Goal: Task Accomplishment & Management: Use online tool/utility

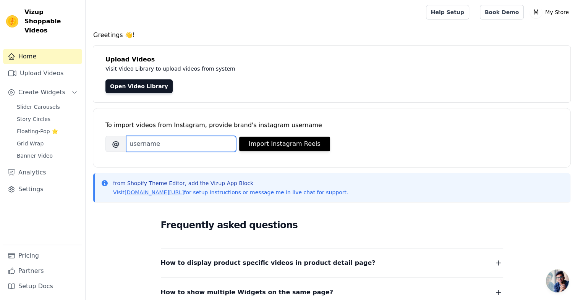
click at [170, 148] on input "Brand's Instagram Username" at bounding box center [181, 144] width 110 height 16
paste input "easy_freshblend"
type input "easy_freshblend"
click at [303, 126] on div "To import videos from Instagram, provide brand's instagram username" at bounding box center [331, 125] width 453 height 9
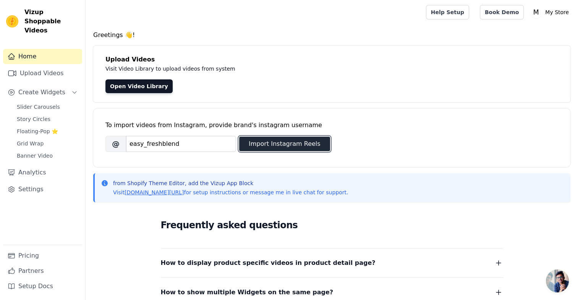
click at [304, 140] on button "Import Instagram Reels" at bounding box center [284, 144] width 91 height 15
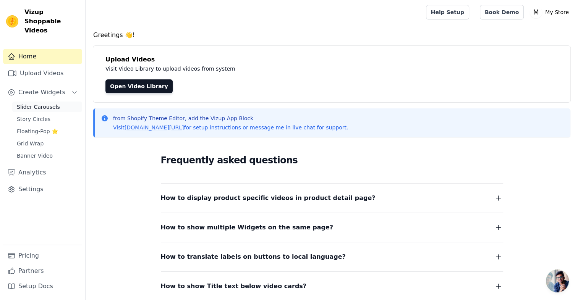
click at [60, 103] on link "Slider Carousels" at bounding box center [47, 107] width 70 height 11
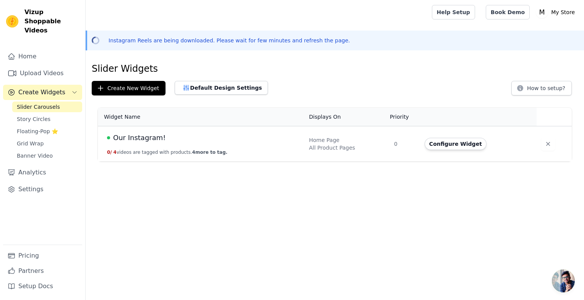
click at [148, 138] on span "Our Instagram!" at bounding box center [139, 138] width 53 height 11
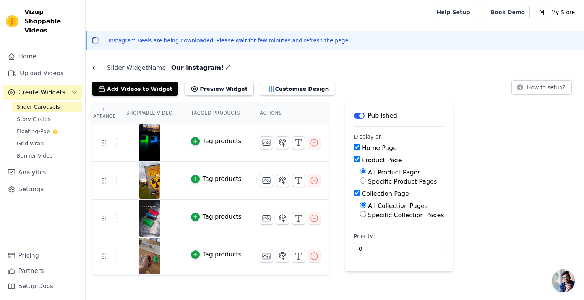
click at [94, 71] on icon at bounding box center [96, 67] width 9 height 9
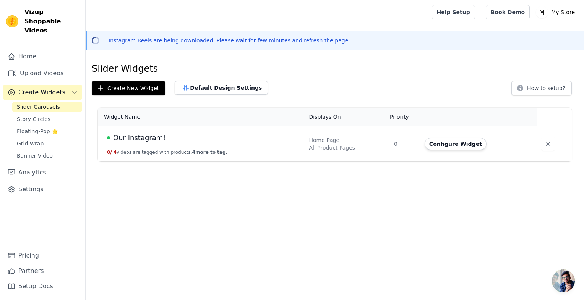
click at [56, 88] on span "Create Widgets" at bounding box center [41, 92] width 47 height 9
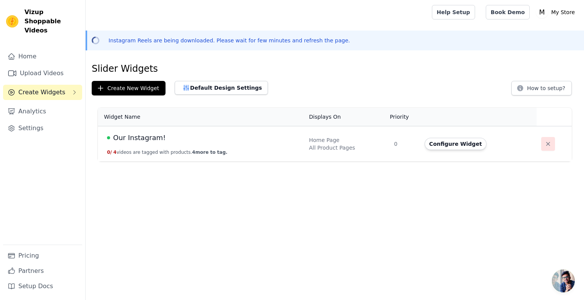
click at [545, 140] on icon "button" at bounding box center [548, 144] width 8 height 8
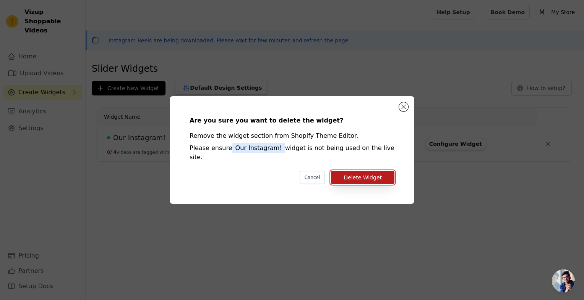
click at [382, 175] on button "Delete Widget" at bounding box center [362, 177] width 63 height 13
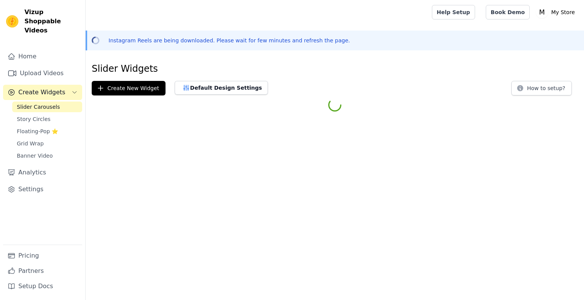
click at [123, 88] on button "Create New Widget" at bounding box center [129, 88] width 74 height 15
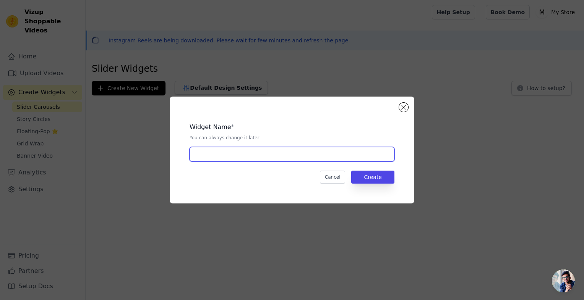
click at [301, 152] on input "text" at bounding box center [292, 154] width 205 height 15
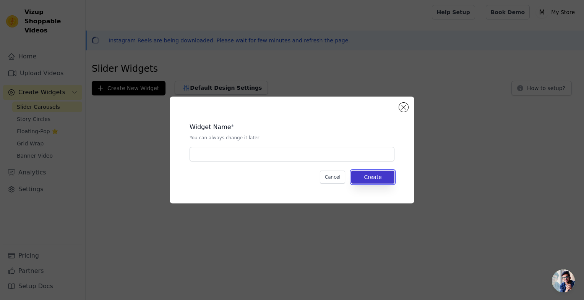
click at [385, 177] on button "Create" at bounding box center [372, 177] width 43 height 13
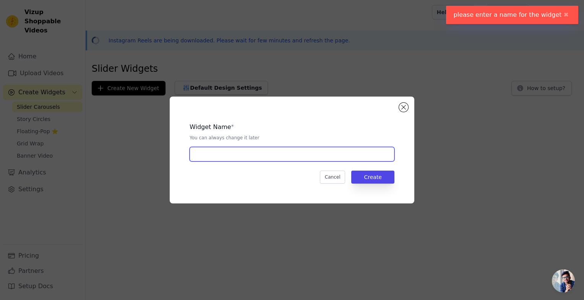
click at [299, 156] on input "text" at bounding box center [292, 154] width 205 height 15
type input "SipFresh"
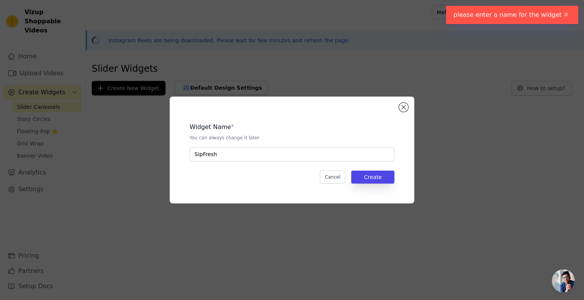
click at [382, 184] on div "Widget Name * You can always change it later SipFresh Cancel Create" at bounding box center [292, 150] width 220 height 83
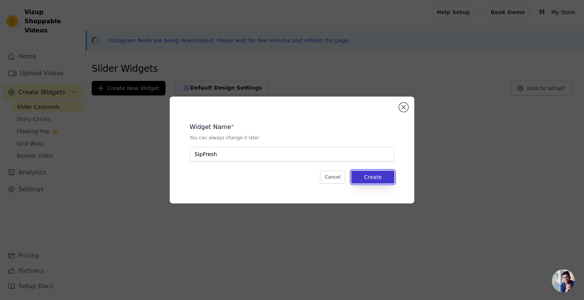
click at [376, 181] on button "Create" at bounding box center [372, 177] width 43 height 13
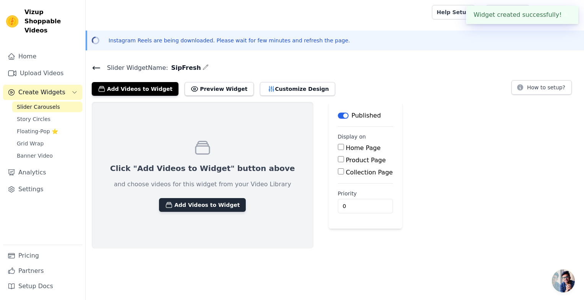
click at [194, 201] on button "Add Videos to Widget" at bounding box center [202, 205] width 87 height 14
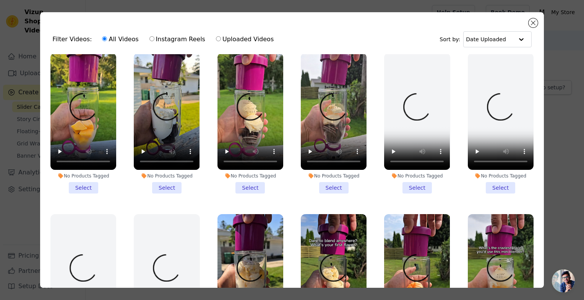
scroll to position [11, 0]
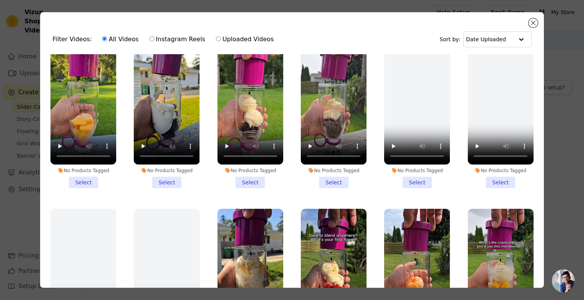
click at [83, 177] on li "No Products Tagged Select" at bounding box center [83, 118] width 66 height 141
click at [0, 0] on input "No Products Tagged Select" at bounding box center [0, 0] width 0 height 0
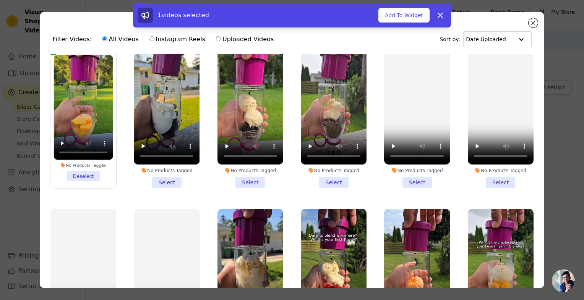
click at [163, 180] on li "No Products Tagged Select" at bounding box center [167, 118] width 66 height 141
click at [0, 0] on input "No Products Tagged Select" at bounding box center [0, 0] width 0 height 0
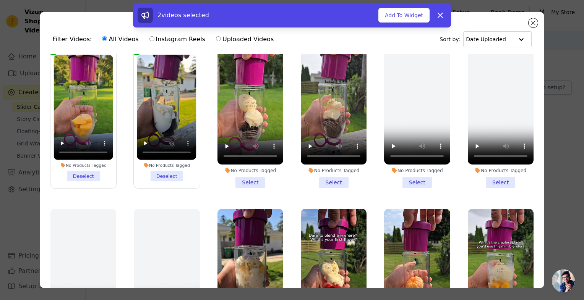
click at [245, 186] on div "No Products Tagged Select" at bounding box center [250, 118] width 74 height 149
click at [250, 185] on li "No Products Tagged Select" at bounding box center [250, 118] width 66 height 141
click at [0, 0] on input "No Products Tagged Select" at bounding box center [0, 0] width 0 height 0
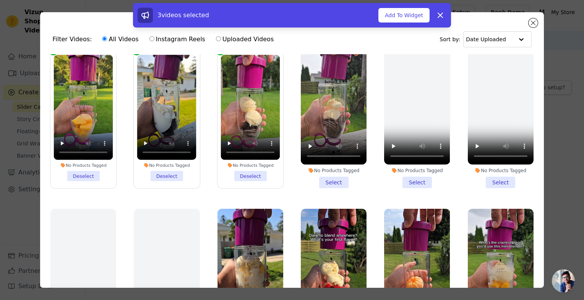
click at [335, 180] on li "No Products Tagged Select" at bounding box center [334, 118] width 66 height 141
click at [0, 0] on input "No Products Tagged Select" at bounding box center [0, 0] width 0 height 0
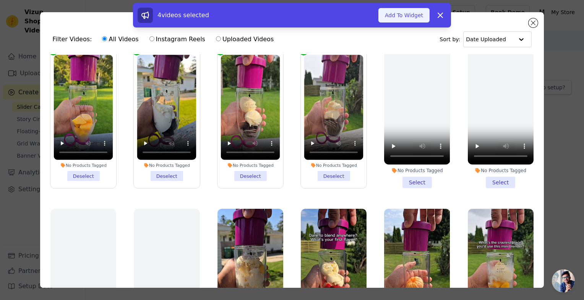
click at [418, 19] on button "Add To Widget" at bounding box center [403, 15] width 51 height 15
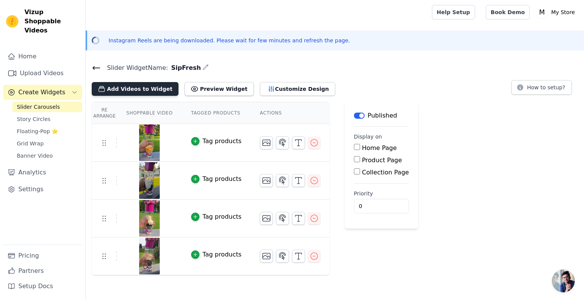
click at [141, 94] on button "Add Videos to Widget" at bounding box center [135, 89] width 87 height 14
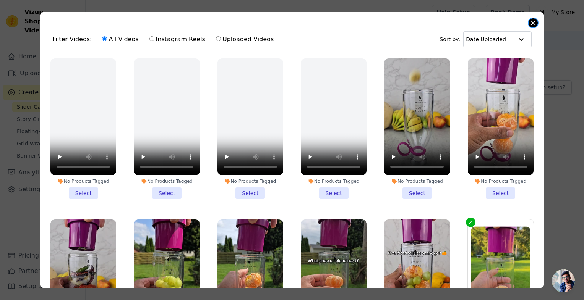
click at [533, 24] on button "Close modal" at bounding box center [532, 22] width 9 height 9
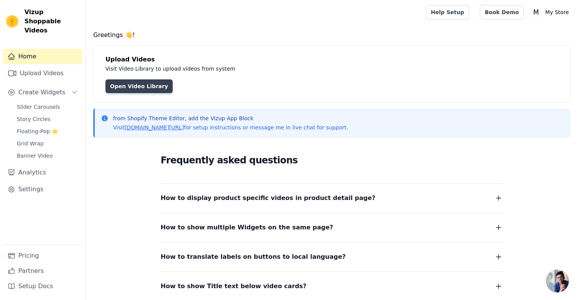
click at [135, 85] on link "Open Video Library" at bounding box center [138, 86] width 67 height 14
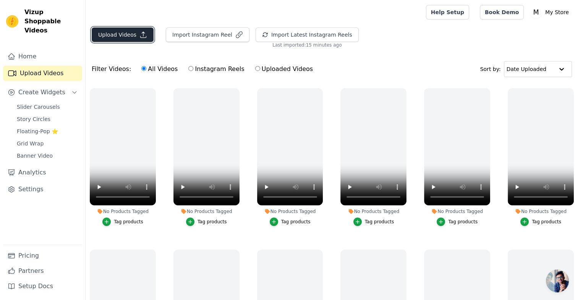
click at [125, 30] on button "Upload Videos" at bounding box center [123, 35] width 62 height 15
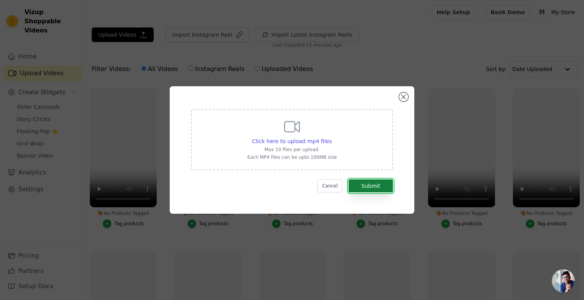
click at [376, 183] on button "Submit" at bounding box center [370, 186] width 44 height 13
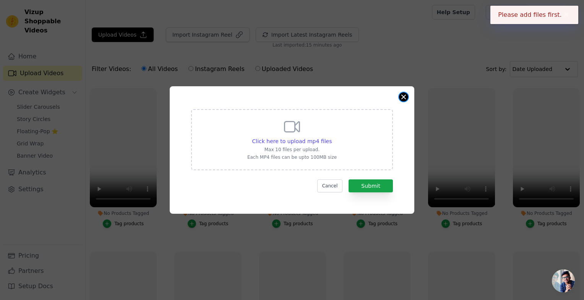
click at [403, 101] on button "Close modal" at bounding box center [403, 96] width 9 height 9
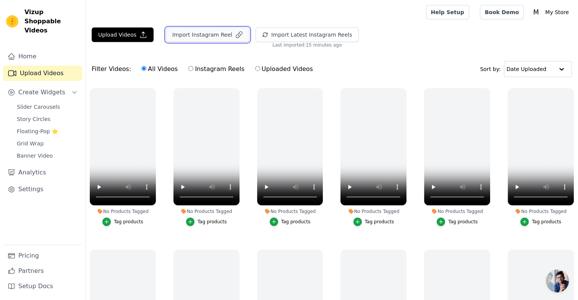
click at [235, 36] on icon "button" at bounding box center [239, 35] width 8 height 8
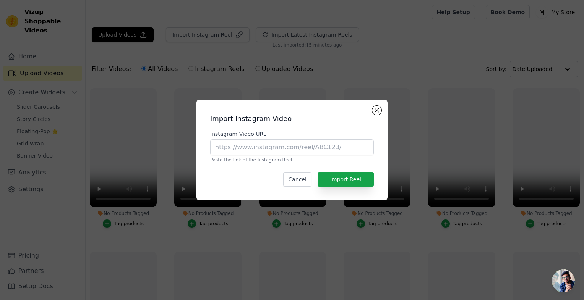
click at [382, 114] on div "Import Instagram Video Instagram Video URL Paste the link of the Instagram Reel…" at bounding box center [291, 150] width 191 height 101
click at [376, 110] on button "Close modal" at bounding box center [376, 110] width 9 height 9
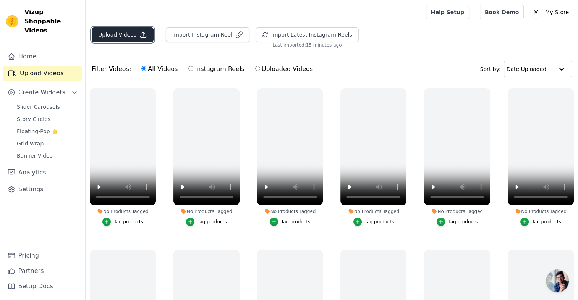
click at [141, 34] on icon "button" at bounding box center [143, 35] width 8 height 8
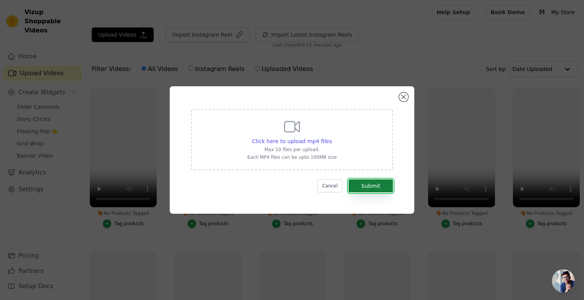
click at [371, 181] on button "Submit" at bounding box center [370, 186] width 44 height 13
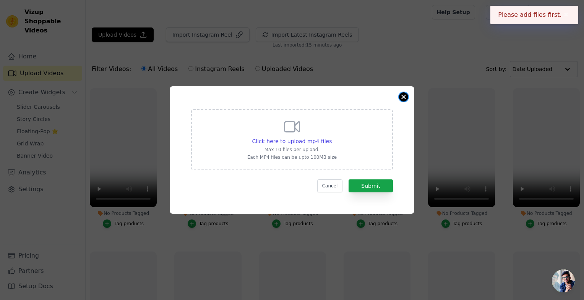
click at [404, 98] on button "Close modal" at bounding box center [403, 96] width 9 height 9
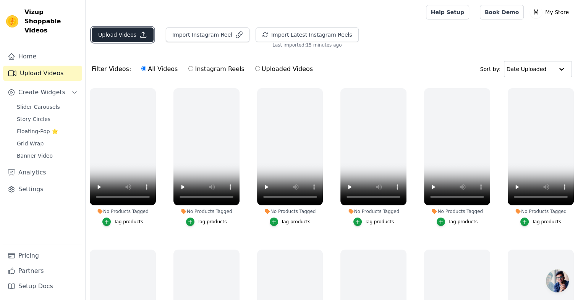
click at [129, 34] on button "Upload Videos" at bounding box center [123, 35] width 62 height 15
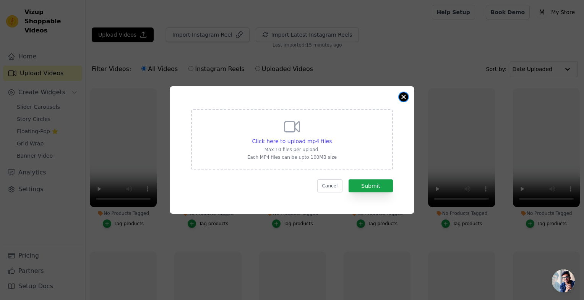
click at [403, 97] on button "Close modal" at bounding box center [403, 96] width 9 height 9
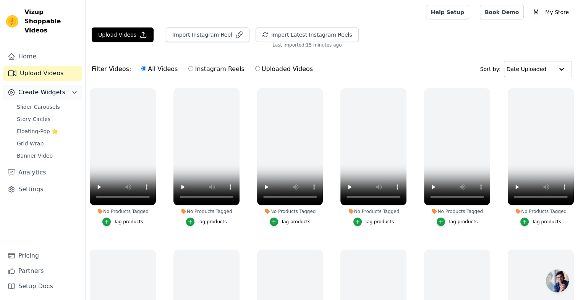
click at [41, 88] on span "Create Widgets" at bounding box center [41, 92] width 47 height 9
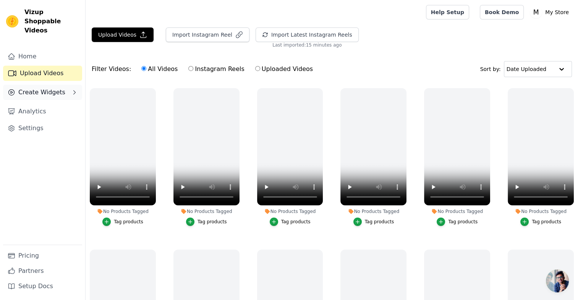
click at [41, 88] on span "Create Widgets" at bounding box center [41, 92] width 47 height 9
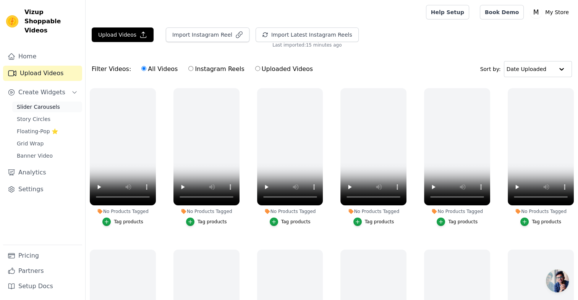
click at [41, 103] on span "Slider Carousels" at bounding box center [38, 107] width 43 height 8
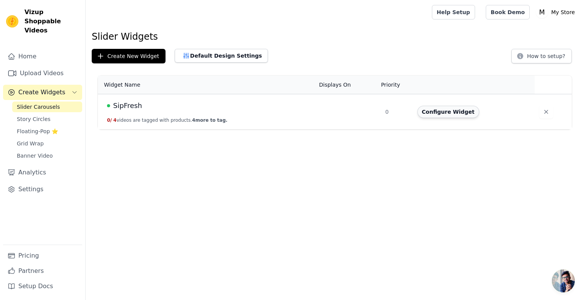
click at [427, 107] on button "Configure Widget" at bounding box center [448, 112] width 62 height 12
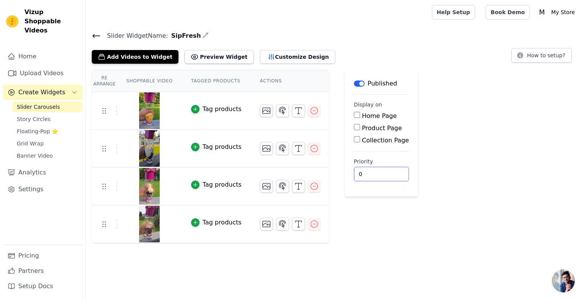
click at [364, 173] on input "0" at bounding box center [381, 174] width 55 height 15
click at [374, 172] on input "1" at bounding box center [381, 174] width 55 height 15
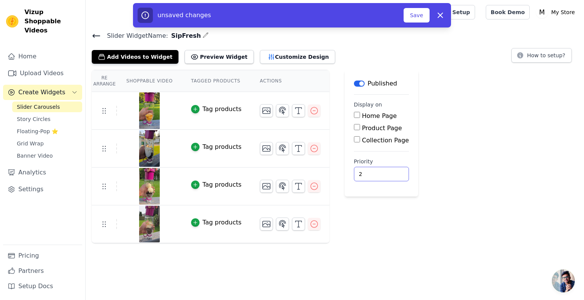
click at [374, 172] on input "2" at bounding box center [381, 174] width 55 height 15
click at [374, 172] on input "3" at bounding box center [381, 174] width 55 height 15
click at [374, 172] on input "4" at bounding box center [381, 174] width 55 height 15
click at [421, 13] on button "Save" at bounding box center [416, 15] width 26 height 15
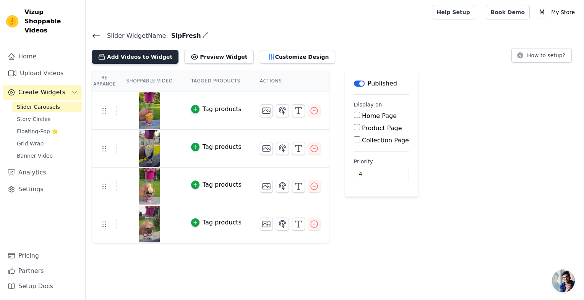
click at [155, 60] on button "Add Videos to Widget" at bounding box center [135, 57] width 87 height 14
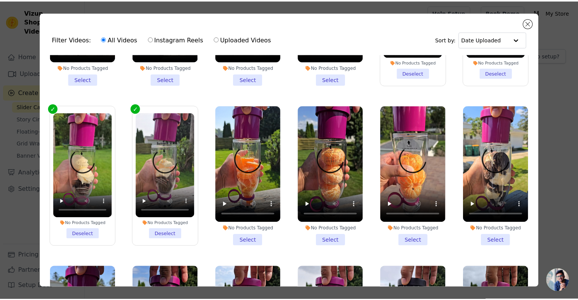
scroll to position [770, 0]
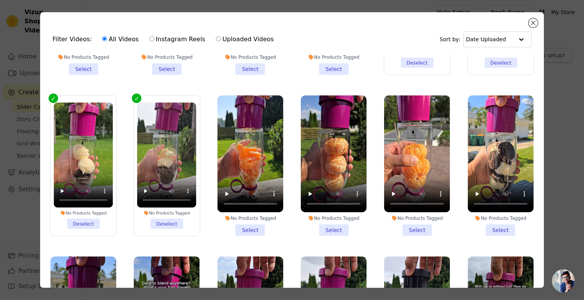
click at [417, 216] on li "No Products Tagged Select" at bounding box center [417, 166] width 66 height 141
click at [0, 0] on input "No Products Tagged Select" at bounding box center [0, 0] width 0 height 0
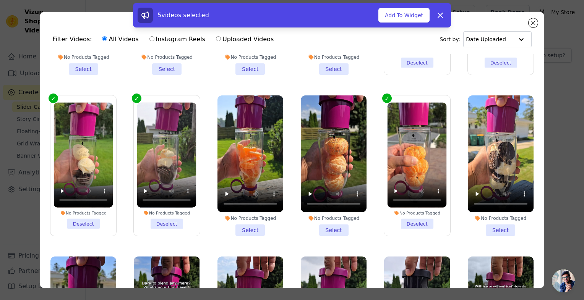
click at [492, 215] on li "No Products Tagged Select" at bounding box center [501, 166] width 66 height 141
click at [0, 0] on input "No Products Tagged Select" at bounding box center [0, 0] width 0 height 0
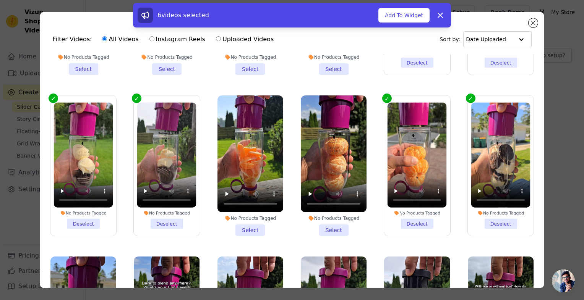
click at [331, 207] on li "No Products Tagged Select" at bounding box center [334, 166] width 66 height 141
click at [0, 0] on input "No Products Tagged Select" at bounding box center [0, 0] width 0 height 0
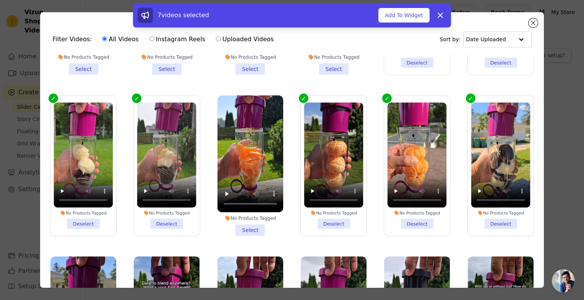
click at [246, 216] on li "No Products Tagged Select" at bounding box center [250, 166] width 66 height 141
click at [0, 0] on input "No Products Tagged Select" at bounding box center [0, 0] width 0 height 0
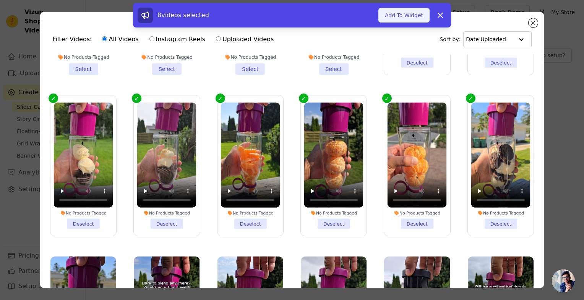
click at [409, 17] on button "Add To Widget" at bounding box center [403, 15] width 51 height 15
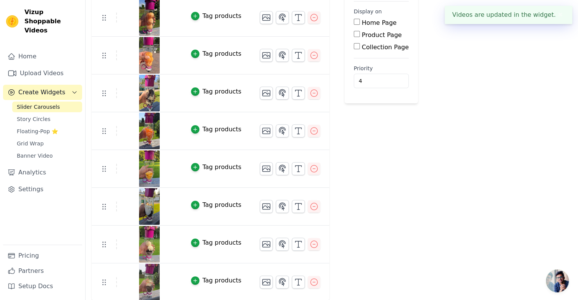
scroll to position [0, 0]
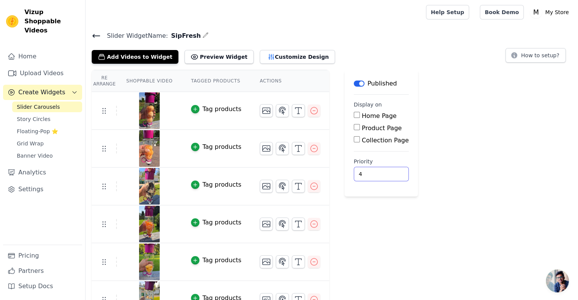
click at [374, 169] on input "4" at bounding box center [381, 174] width 55 height 15
click at [375, 171] on input "5" at bounding box center [381, 174] width 55 height 15
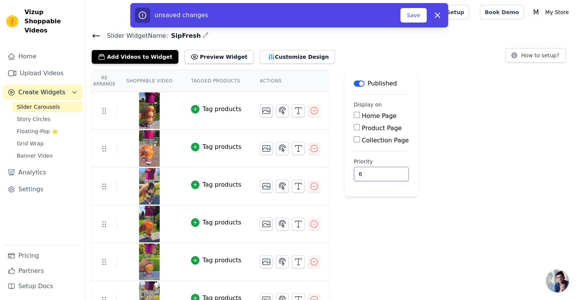
click at [375, 171] on input "6" at bounding box center [381, 174] width 55 height 15
click at [375, 171] on input "7" at bounding box center [381, 174] width 55 height 15
click at [375, 171] on input "8" at bounding box center [381, 174] width 55 height 15
click at [410, 10] on button "Save" at bounding box center [413, 15] width 26 height 15
click at [410, 14] on button "Save" at bounding box center [413, 15] width 26 height 15
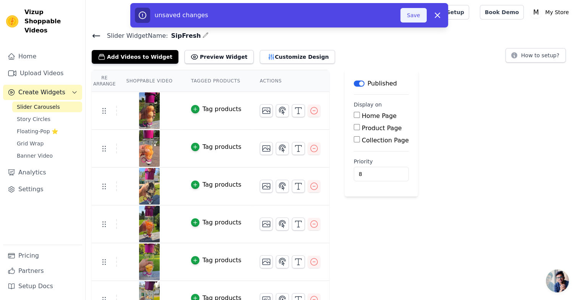
click at [407, 18] on button "Save" at bounding box center [413, 15] width 26 height 15
click at [413, 17] on button "Save" at bounding box center [413, 15] width 26 height 15
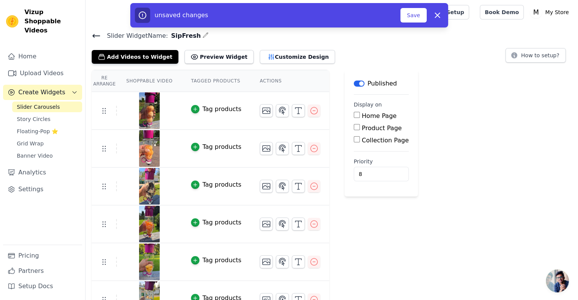
drag, startPoint x: 413, startPoint y: 17, endPoint x: 427, endPoint y: 60, distance: 45.3
click at [427, 60] on div "Slider Widget Name: SipFresh Add Videos to Widget Preview Widget Customize Desi…" at bounding box center [332, 213] width 493 height 364
click at [418, 13] on button "Save" at bounding box center [413, 15] width 26 height 15
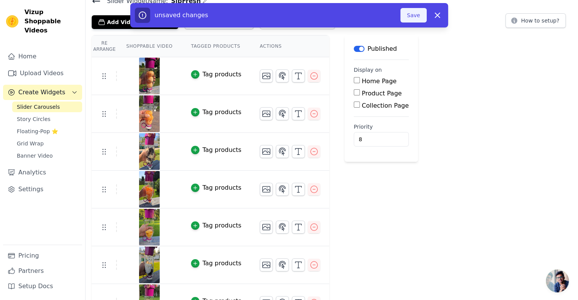
scroll to position [39, 0]
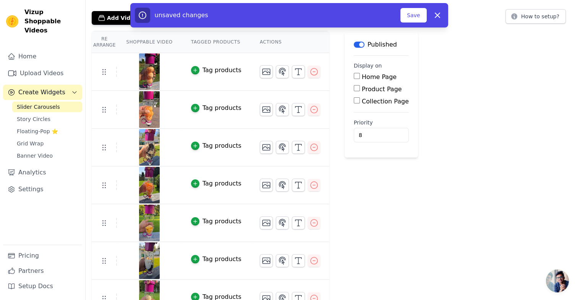
click at [418, 25] on div "unsaved changes Save Dismiss" at bounding box center [289, 15] width 318 height 24
click at [418, 20] on button "Save" at bounding box center [413, 15] width 26 height 15
click at [439, 15] on icon "button" at bounding box center [437, 15] width 9 height 9
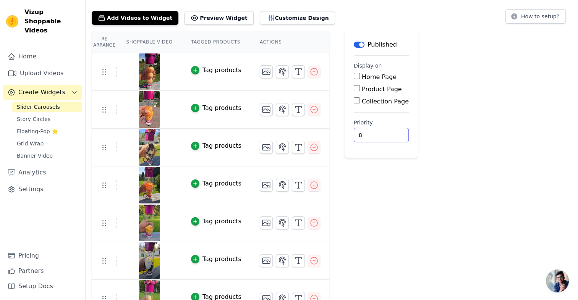
click at [369, 132] on input "8" at bounding box center [381, 135] width 55 height 15
type input "4"
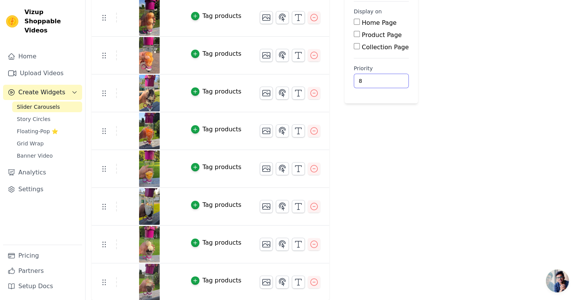
type input "8"
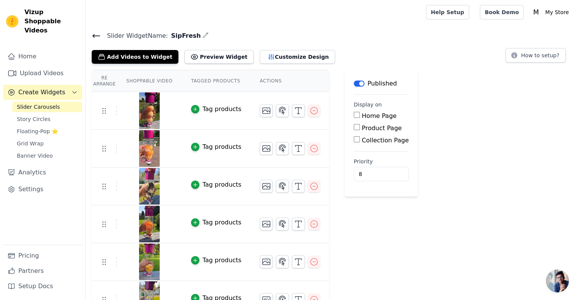
click at [415, 139] on div "Re Arrange Shoppable Video Tagged Products Actions Tag products Tag products Ta…" at bounding box center [332, 232] width 493 height 325
click at [518, 57] on icon at bounding box center [514, 56] width 8 height 8
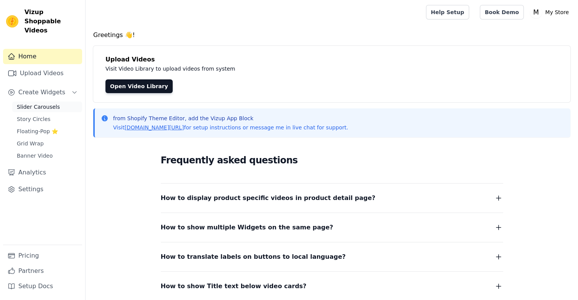
click at [40, 103] on span "Slider Carousels" at bounding box center [38, 107] width 43 height 8
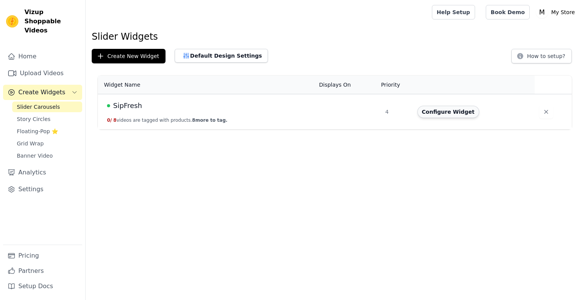
click at [455, 115] on button "Configure Widget" at bounding box center [448, 112] width 62 height 12
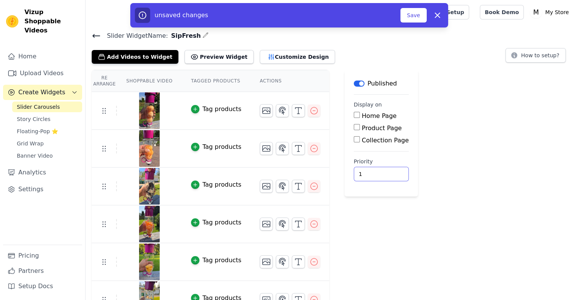
click at [374, 172] on input "1" at bounding box center [381, 174] width 55 height 15
click at [374, 172] on input "2" at bounding box center [381, 174] width 55 height 15
click at [374, 172] on input "3" at bounding box center [381, 174] width 55 height 15
click at [374, 172] on input "4" at bounding box center [381, 174] width 55 height 15
click at [374, 172] on input "5" at bounding box center [381, 174] width 55 height 15
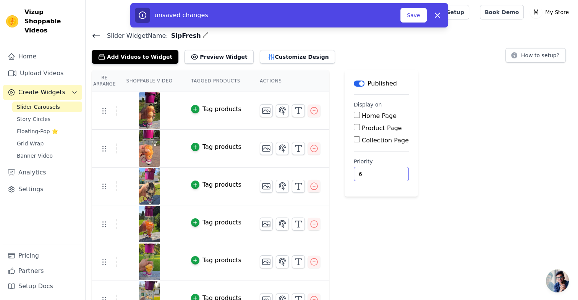
click at [374, 172] on input "6" at bounding box center [381, 174] width 55 height 15
click at [374, 172] on input "7" at bounding box center [381, 174] width 55 height 15
type input "8"
click at [374, 172] on input "8" at bounding box center [381, 174] width 55 height 15
click at [408, 23] on div "unsaved changes Save Dismiss" at bounding box center [289, 15] width 318 height 24
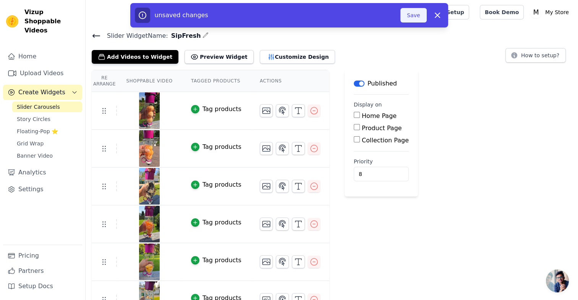
click at [415, 16] on button "Save" at bounding box center [413, 15] width 26 height 15
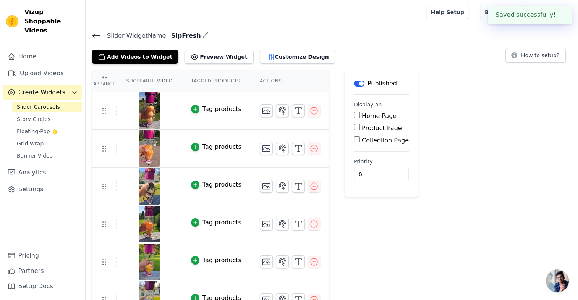
click at [413, 19] on div at bounding box center [254, 12] width 325 height 24
click at [354, 128] on div "Product Page" at bounding box center [381, 128] width 55 height 9
click at [354, 128] on input "Product Page" at bounding box center [357, 127] width 6 height 6
checkbox input "true"
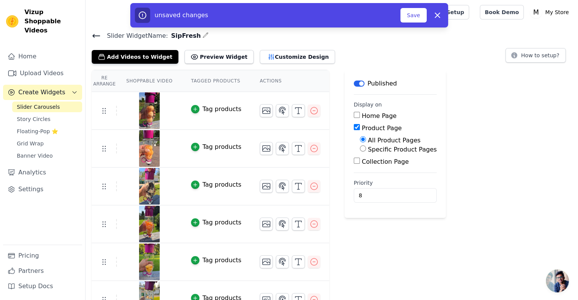
click at [360, 147] on input "Specific Product Pages" at bounding box center [363, 149] width 6 height 6
radio input "true"
click at [367, 167] on button "Select Products" at bounding box center [385, 166] width 51 height 13
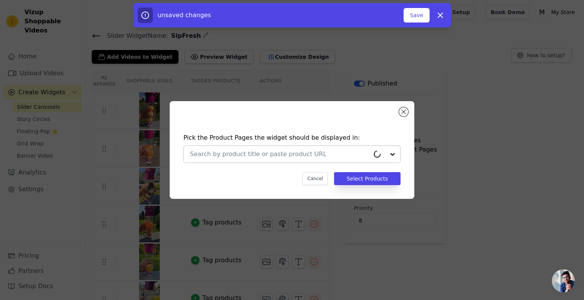
click at [322, 154] on input "text" at bounding box center [280, 154] width 180 height 9
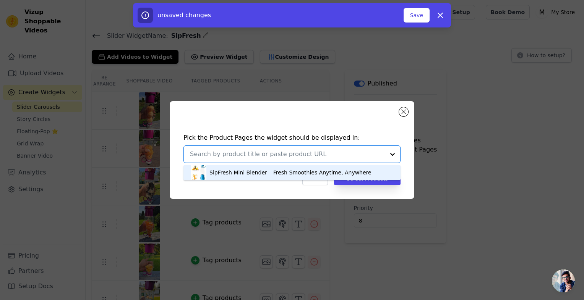
click at [295, 176] on div "SipFresh Mini Blender – Fresh Smoothies Anytime, Anywhere" at bounding box center [290, 173] width 162 height 8
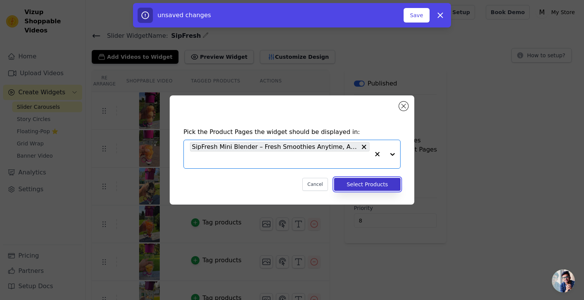
click at [377, 181] on button "Select Products" at bounding box center [367, 184] width 66 height 13
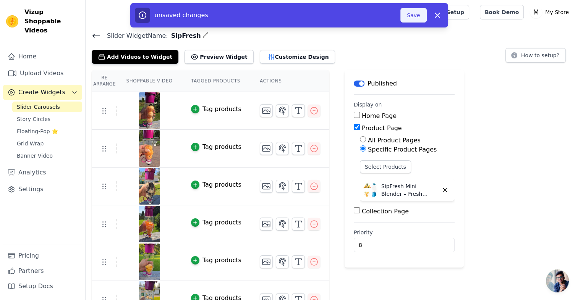
click at [414, 17] on button "Save" at bounding box center [413, 15] width 26 height 15
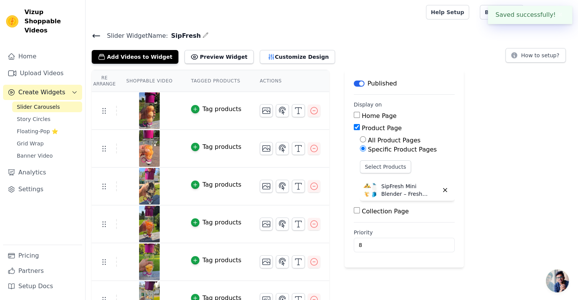
click at [414, 17] on div at bounding box center [254, 12] width 325 height 24
